Goal: Information Seeking & Learning: Understand process/instructions

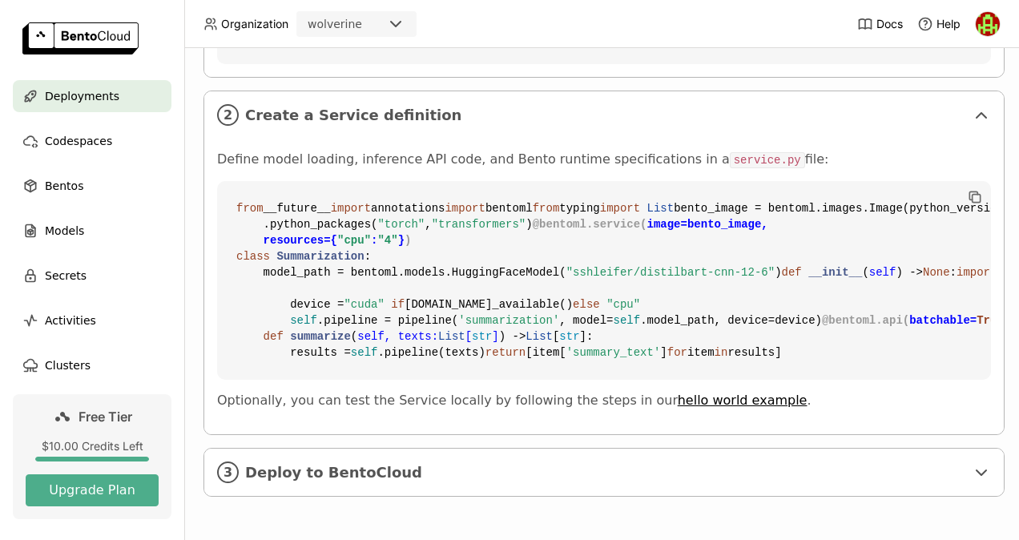
scroll to position [569, 0]
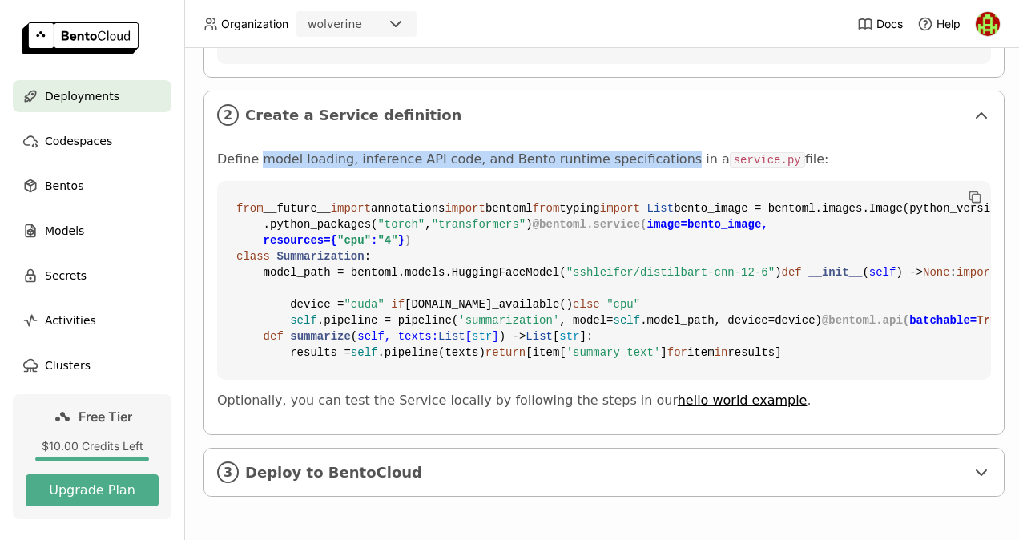
drag, startPoint x: 259, startPoint y: 103, endPoint x: 643, endPoint y: 97, distance: 384.5
click at [643, 151] on p "Define model loading, inference API code, and Bento runtime specifications in a…" at bounding box center [604, 159] width 774 height 17
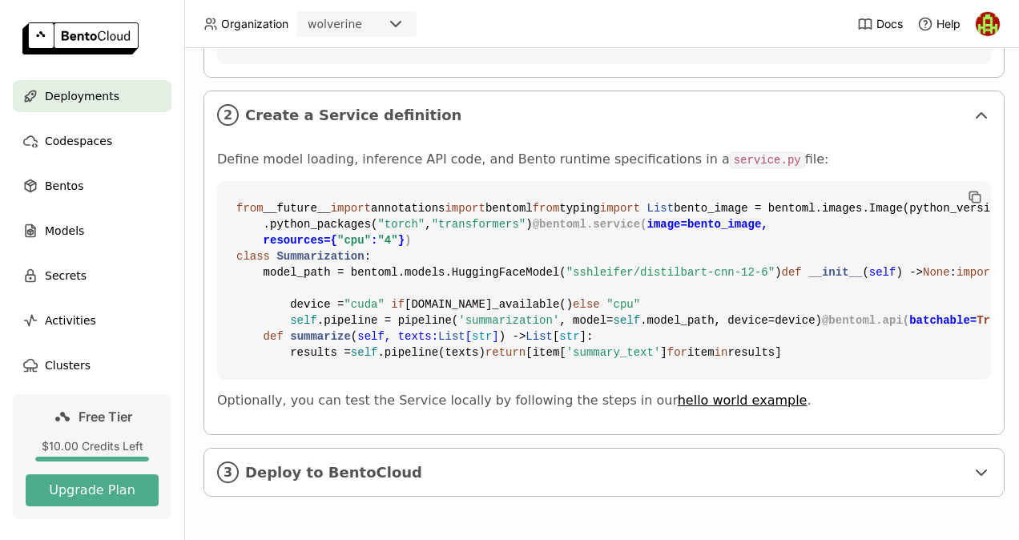
drag, startPoint x: 643, startPoint y: 97, endPoint x: 517, endPoint y: 176, distance: 148.7
click at [517, 181] on code "from __future__ import annotations import bentoml from typing import List bento…" at bounding box center [604, 280] width 774 height 199
drag, startPoint x: 657, startPoint y: 100, endPoint x: 763, endPoint y: 118, distance: 107.2
click at [763, 151] on div "Define model loading, inference API code, and Bento runtime specifications in a…" at bounding box center [604, 279] width 774 height 257
click at [529, 181] on code "from __future__ import annotations import bentoml from typing import List bento…" at bounding box center [604, 280] width 774 height 199
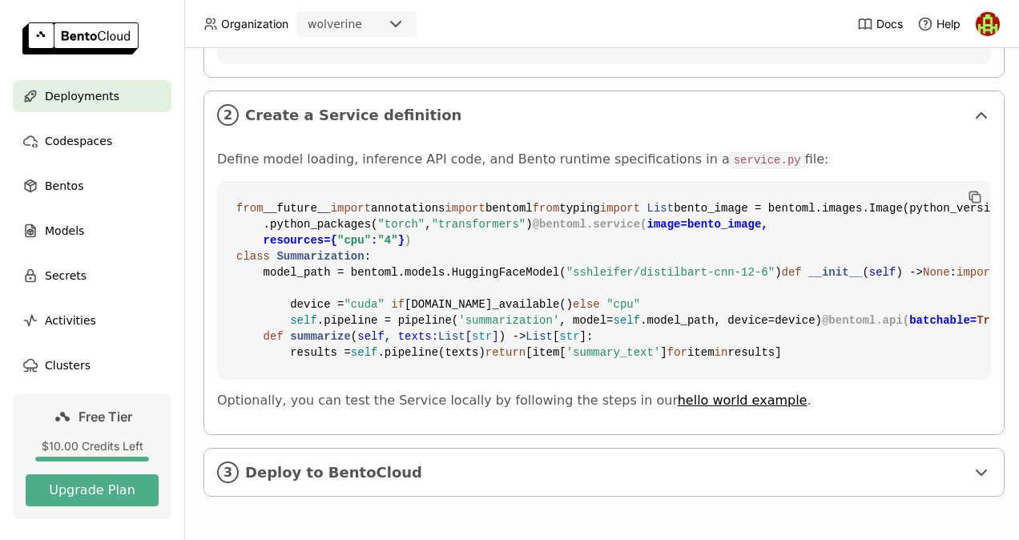
scroll to position [755, 0]
drag, startPoint x: 339, startPoint y: 206, endPoint x: 532, endPoint y: 207, distance: 193.0
click at [532, 207] on code "from __future__ import annotations import bentoml from typing import List bento…" at bounding box center [604, 280] width 774 height 199
drag, startPoint x: 532, startPoint y: 207, endPoint x: 545, endPoint y: 251, distance: 45.3
click at [545, 251] on code "from __future__ import annotations import bentoml from typing import List bento…" at bounding box center [604, 280] width 774 height 199
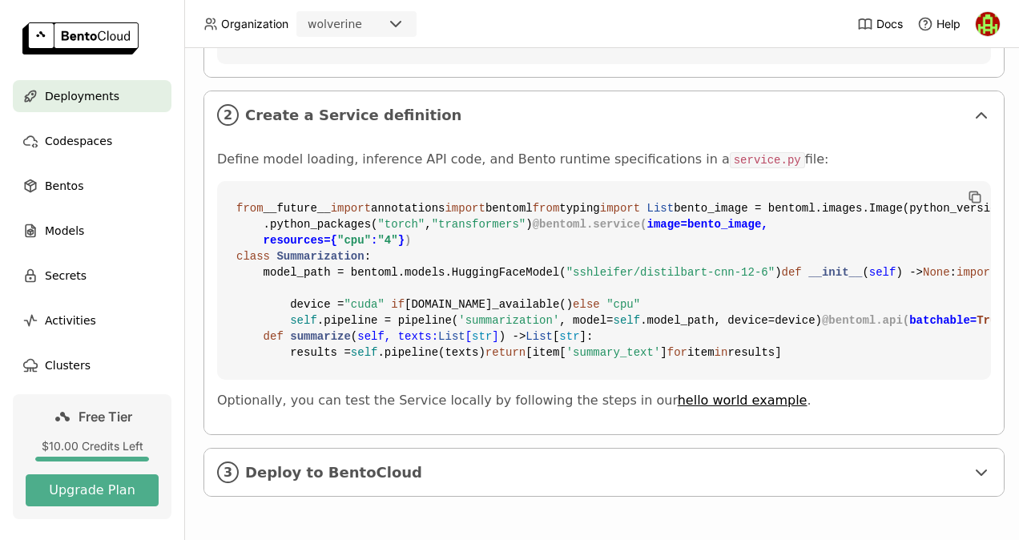
scroll to position [815, 0]
click at [457, 464] on span "Deploy to BentoCloud" at bounding box center [605, 473] width 720 height 18
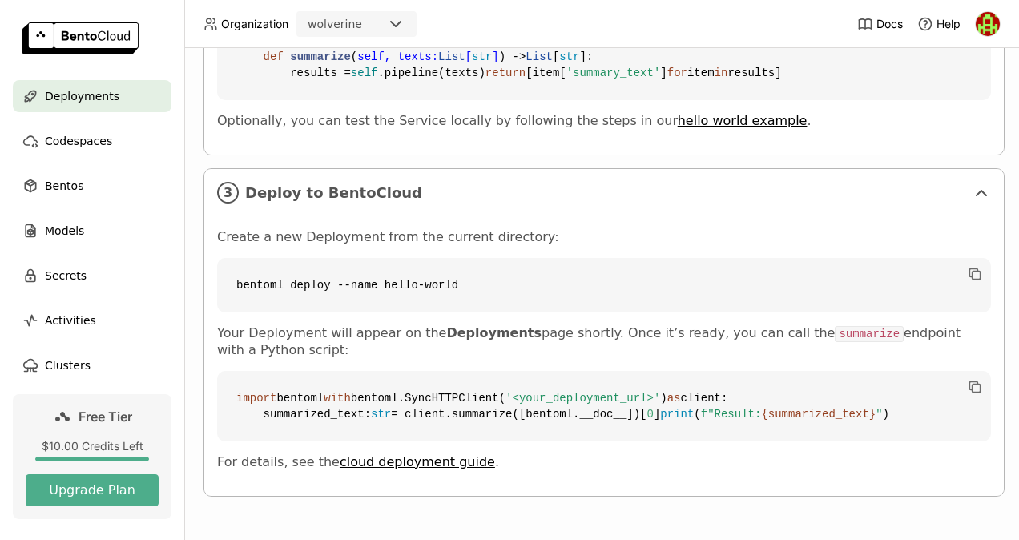
scroll to position [1144, 0]
click at [110, 219] on div "Models" at bounding box center [92, 231] width 159 height 32
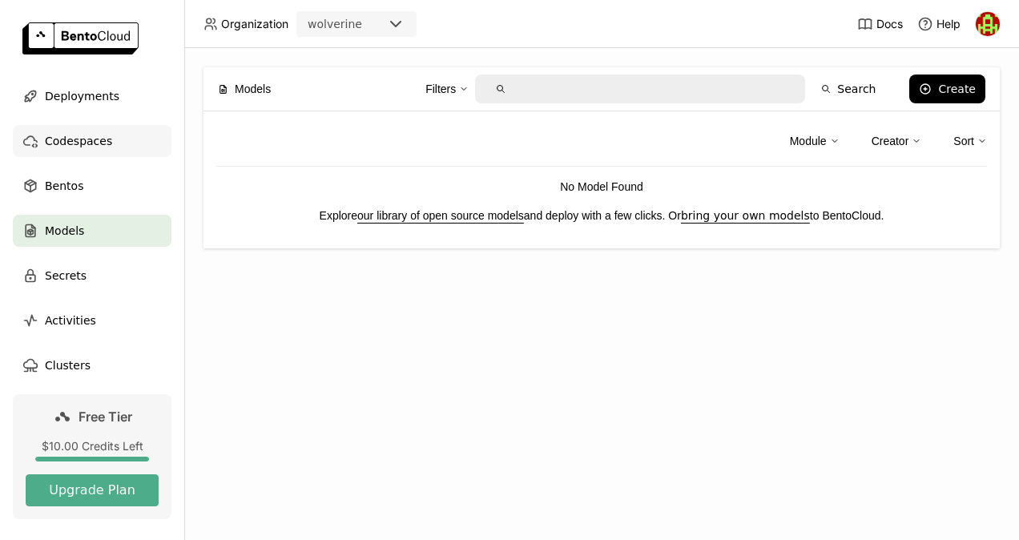
click at [72, 147] on span "Codespaces" at bounding box center [78, 140] width 67 height 19
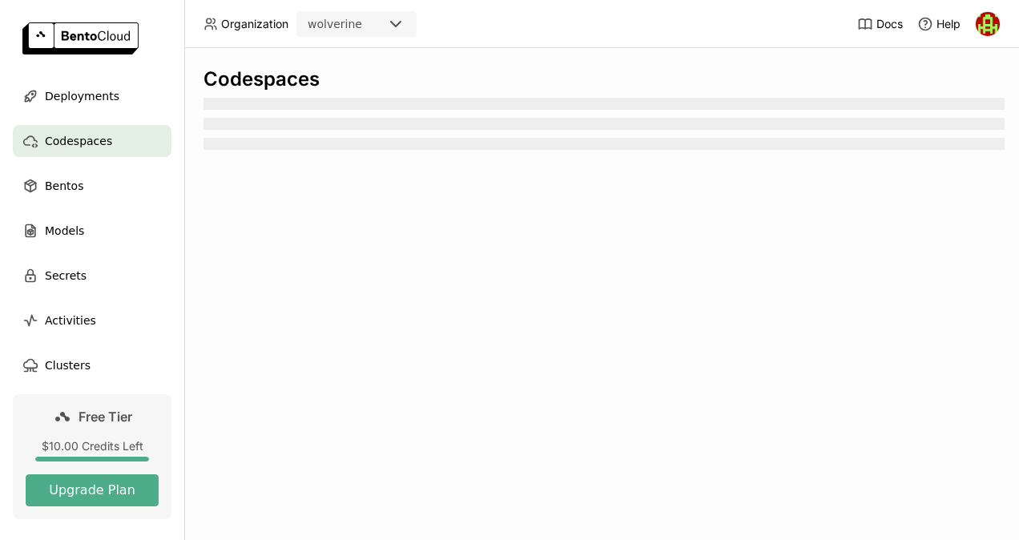
click at [396, 21] on icon at bounding box center [395, 23] width 19 height 19
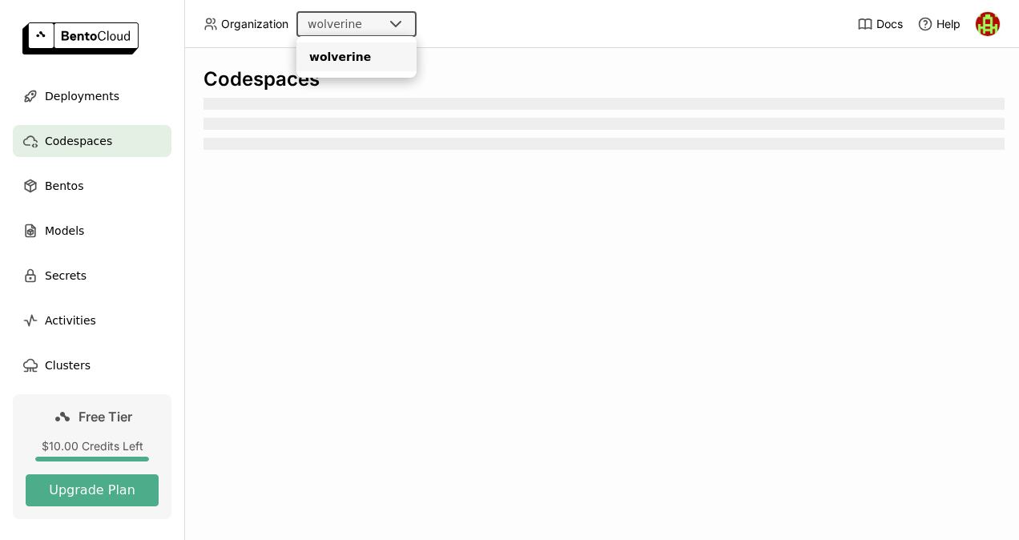
click at [479, 29] on header "Organization wolverine Docs Help" at bounding box center [509, 24] width 1019 height 48
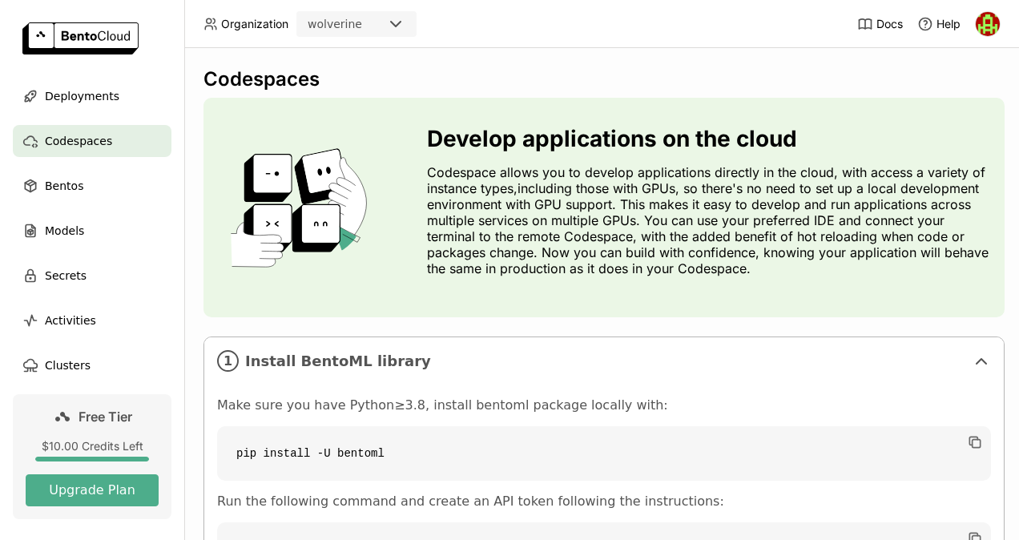
click at [590, 14] on header "Organization wolverine Docs Help" at bounding box center [509, 24] width 1019 height 48
